Goal: Information Seeking & Learning: Learn about a topic

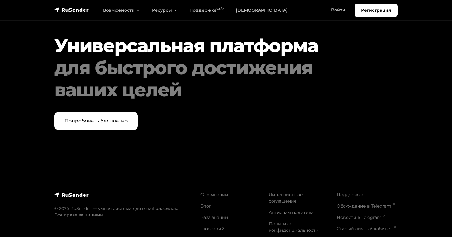
scroll to position [3177, 0]
click at [287, 192] on link "Лицензионное соглашение" at bounding box center [286, 198] width 34 height 12
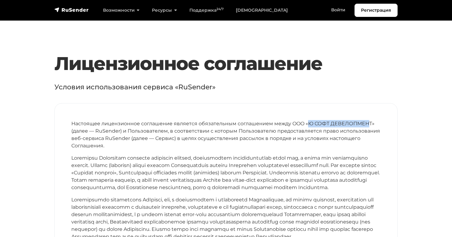
drag, startPoint x: 307, startPoint y: 122, endPoint x: 369, endPoint y: 123, distance: 61.8
click at [369, 123] on p "Настоящее лицензионное соглашение является обязательным соглашением между OOO «…" at bounding box center [225, 135] width 309 height 30
click at [305, 123] on p "Настоящее лицензионное соглашение является обязательным соглашением между OOO «…" at bounding box center [225, 135] width 309 height 30
drag, startPoint x: 308, startPoint y: 124, endPoint x: 371, endPoint y: 125, distance: 63.0
click at [371, 125] on p "Настоящее лицензионное соглашение является обязательным соглашением между OOO «…" at bounding box center [225, 135] width 309 height 30
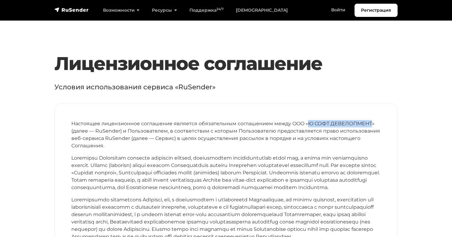
copy p "Ю СОФТ ДЕВЕЛОПМЕНТ"
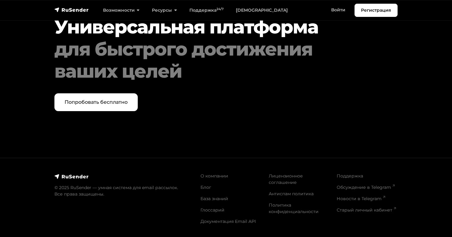
scroll to position [3669, 0]
click at [219, 10] on sup "24/7" at bounding box center [219, 9] width 7 height 4
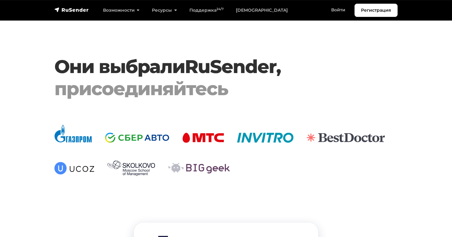
scroll to position [1251, 0]
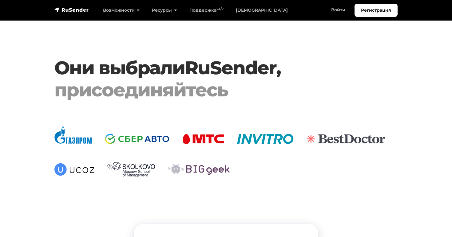
click at [63, 168] on img at bounding box center [225, 152] width 343 height 52
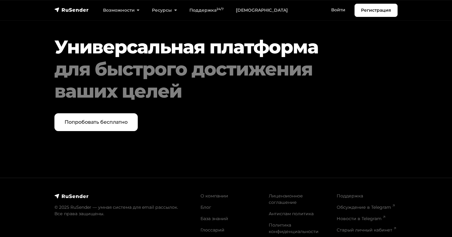
scroll to position [1669, 0]
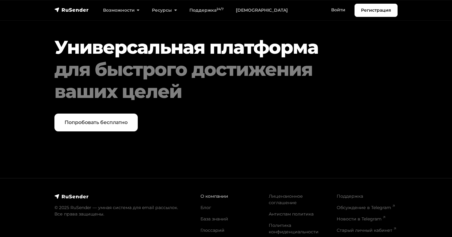
click at [208, 194] on link "О компании" at bounding box center [214, 197] width 28 height 6
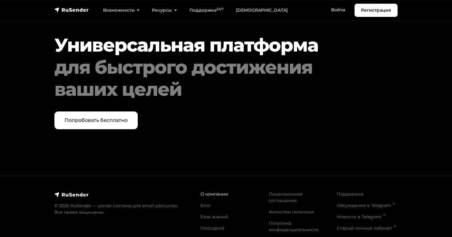
scroll to position [615, 0]
